Goal: Task Accomplishment & Management: Manage account settings

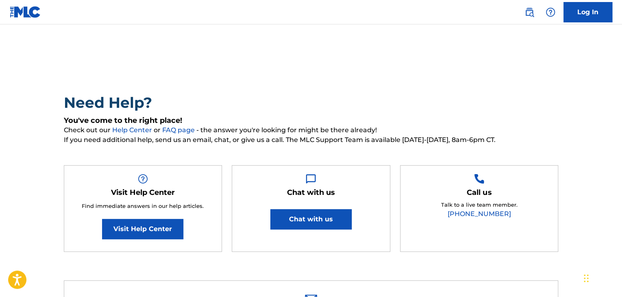
click at [589, 14] on link "Log In" at bounding box center [588, 12] width 49 height 20
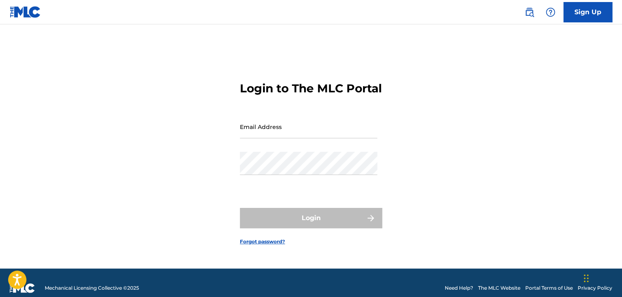
click at [316, 152] on div "Email Address" at bounding box center [308, 133] width 137 height 37
type input "[EMAIL_ADDRESS][DOMAIN_NAME]"
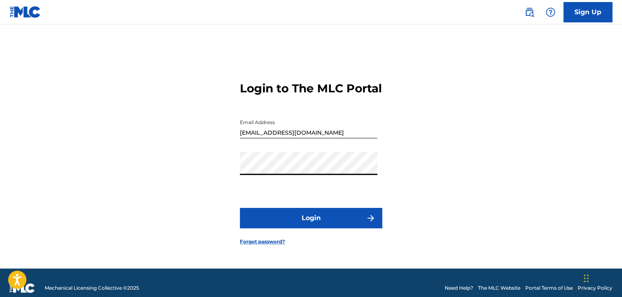
click at [305, 224] on button "Login" at bounding box center [311, 218] width 142 height 20
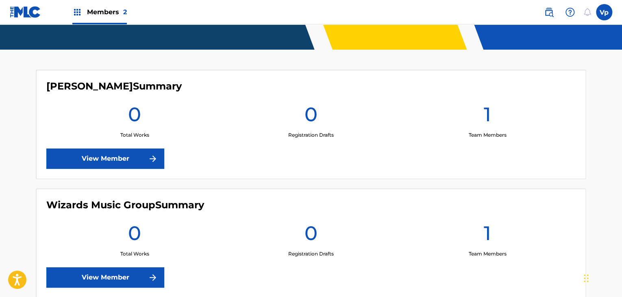
scroll to position [238, 0]
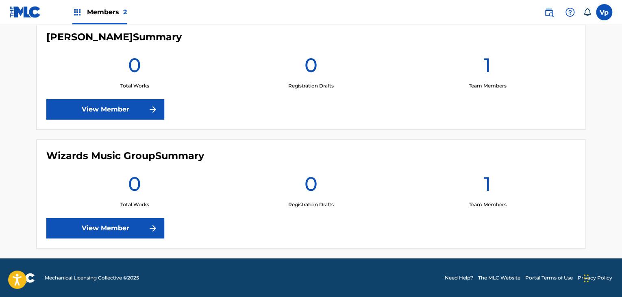
click at [125, 223] on link "View Member" at bounding box center [105, 228] width 118 height 20
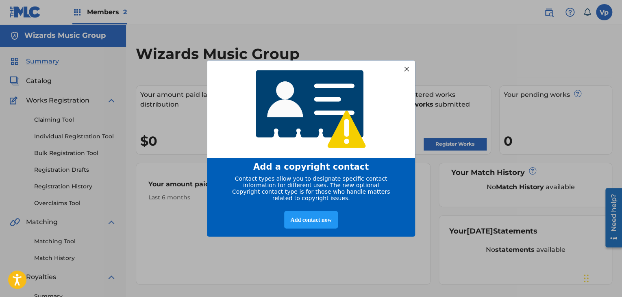
click at [405, 67] on div at bounding box center [406, 68] width 11 height 11
